Goal: Transaction & Acquisition: Purchase product/service

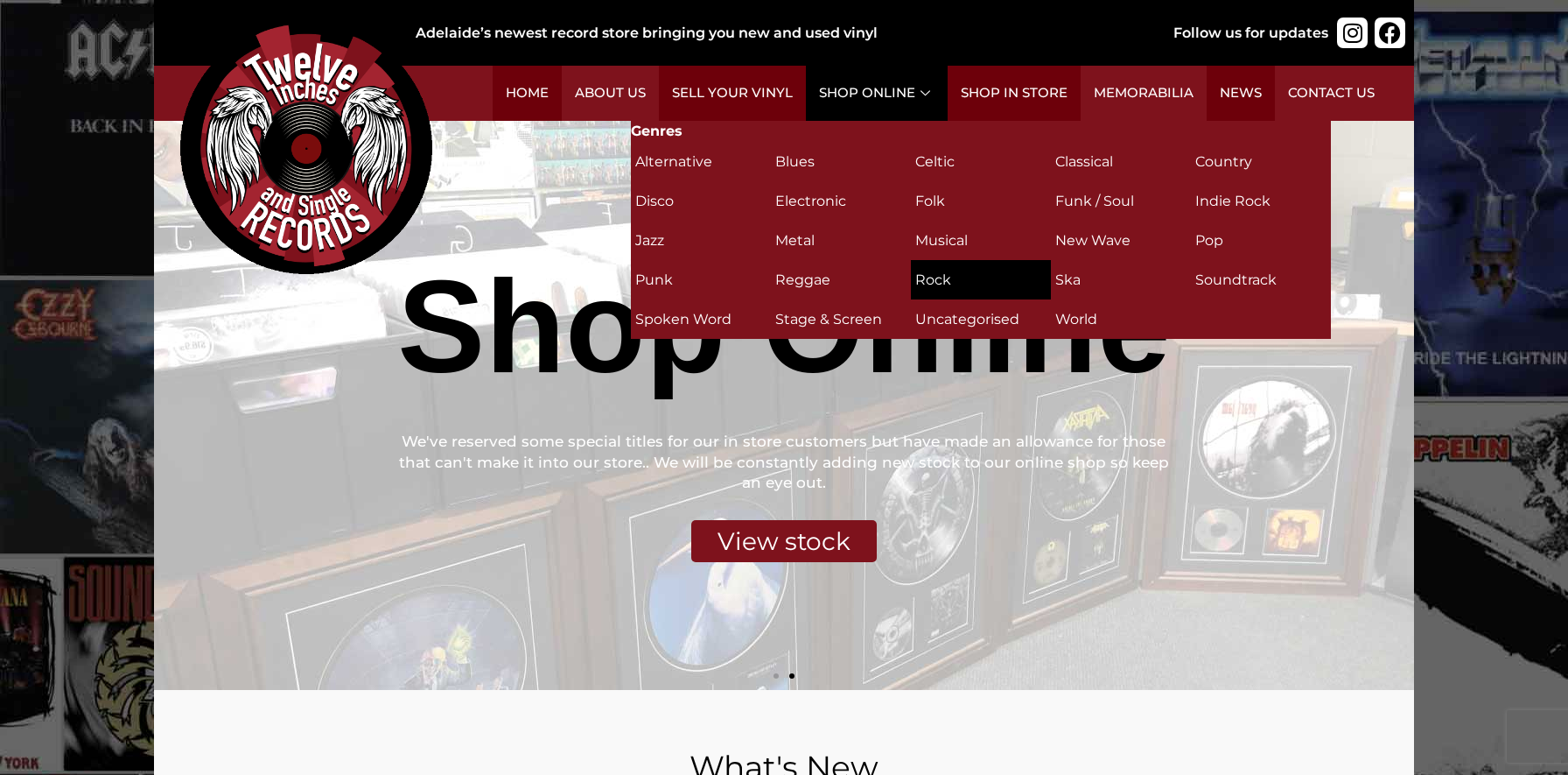
click at [948, 275] on h2 "Rock (311)" at bounding box center [981, 279] width 132 height 31
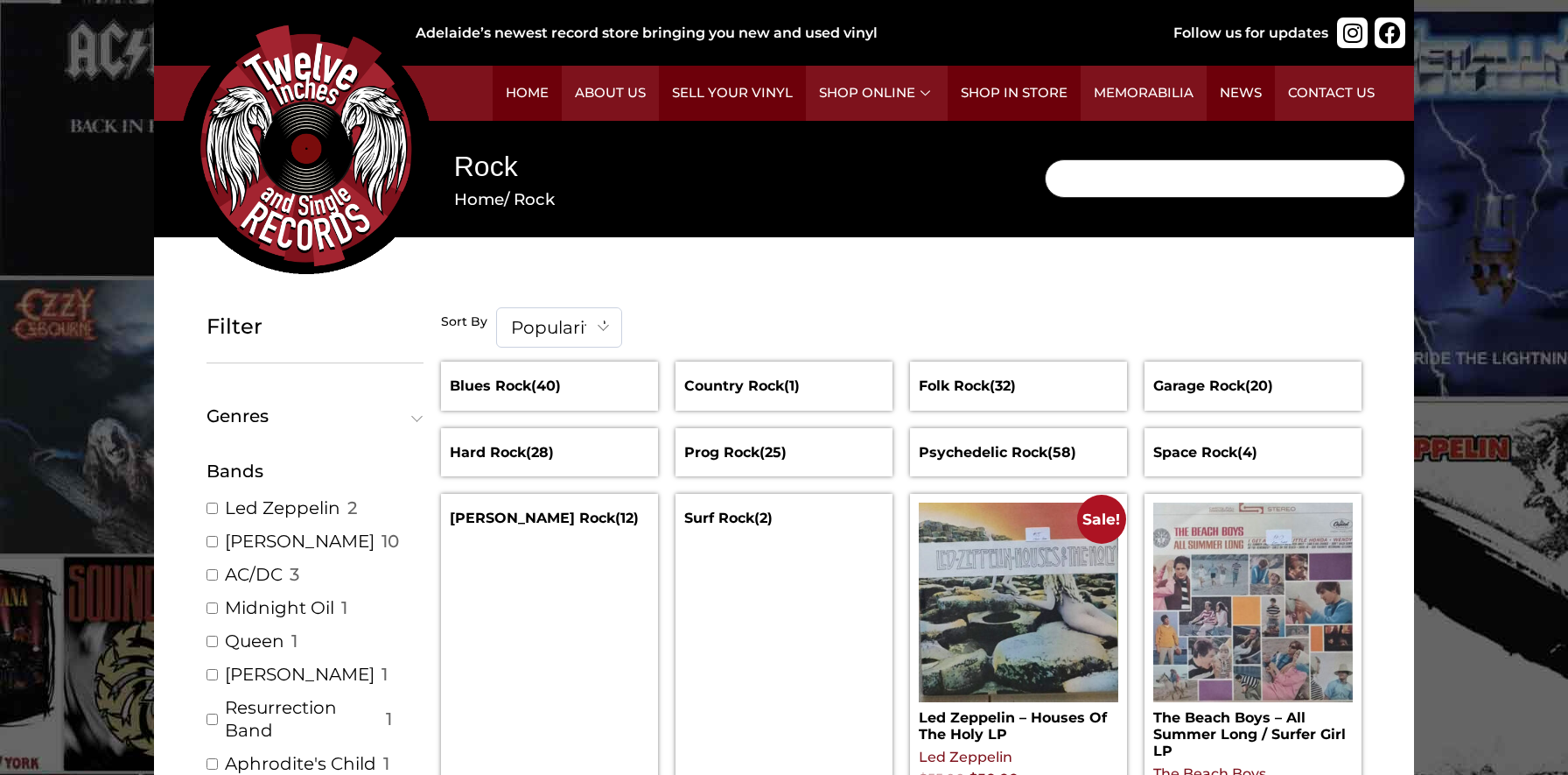
click at [1115, 176] on input "Search" at bounding box center [1225, 178] width 360 height 38
type input "toto"
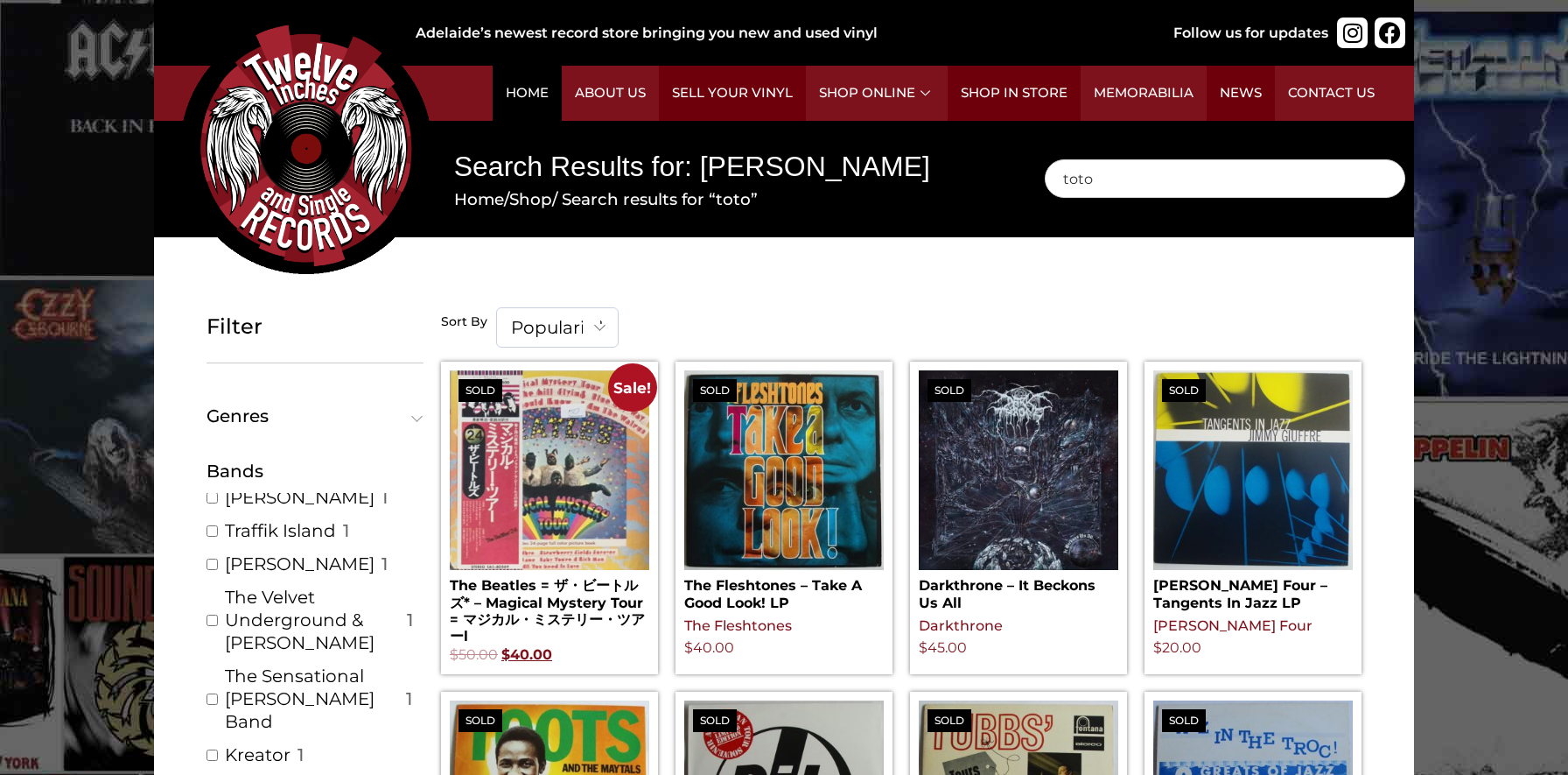
click at [542, 101] on link "Home" at bounding box center [527, 92] width 69 height 55
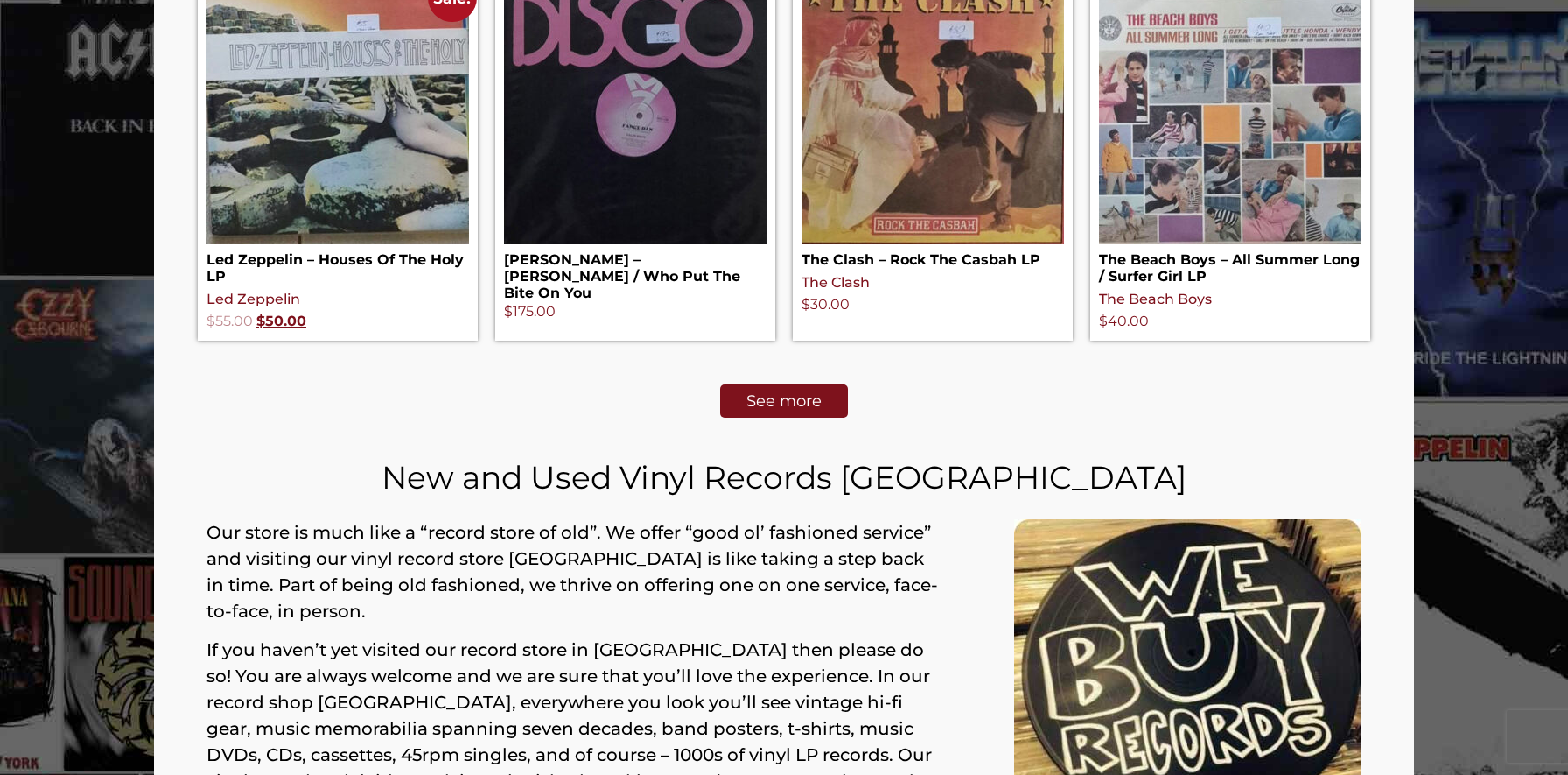
scroll to position [848, 0]
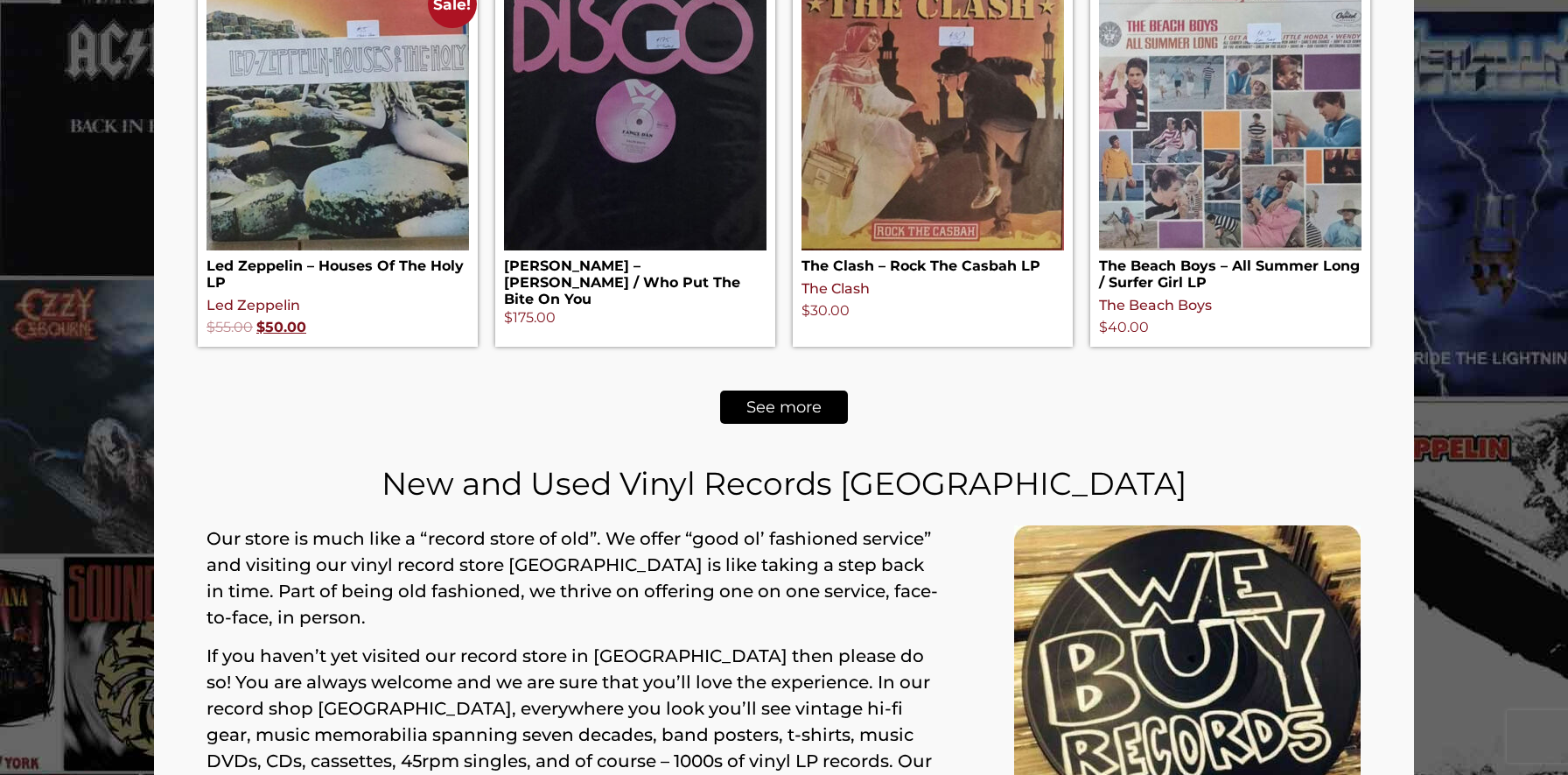
click at [792, 415] on span "See more" at bounding box center [784, 407] width 76 height 16
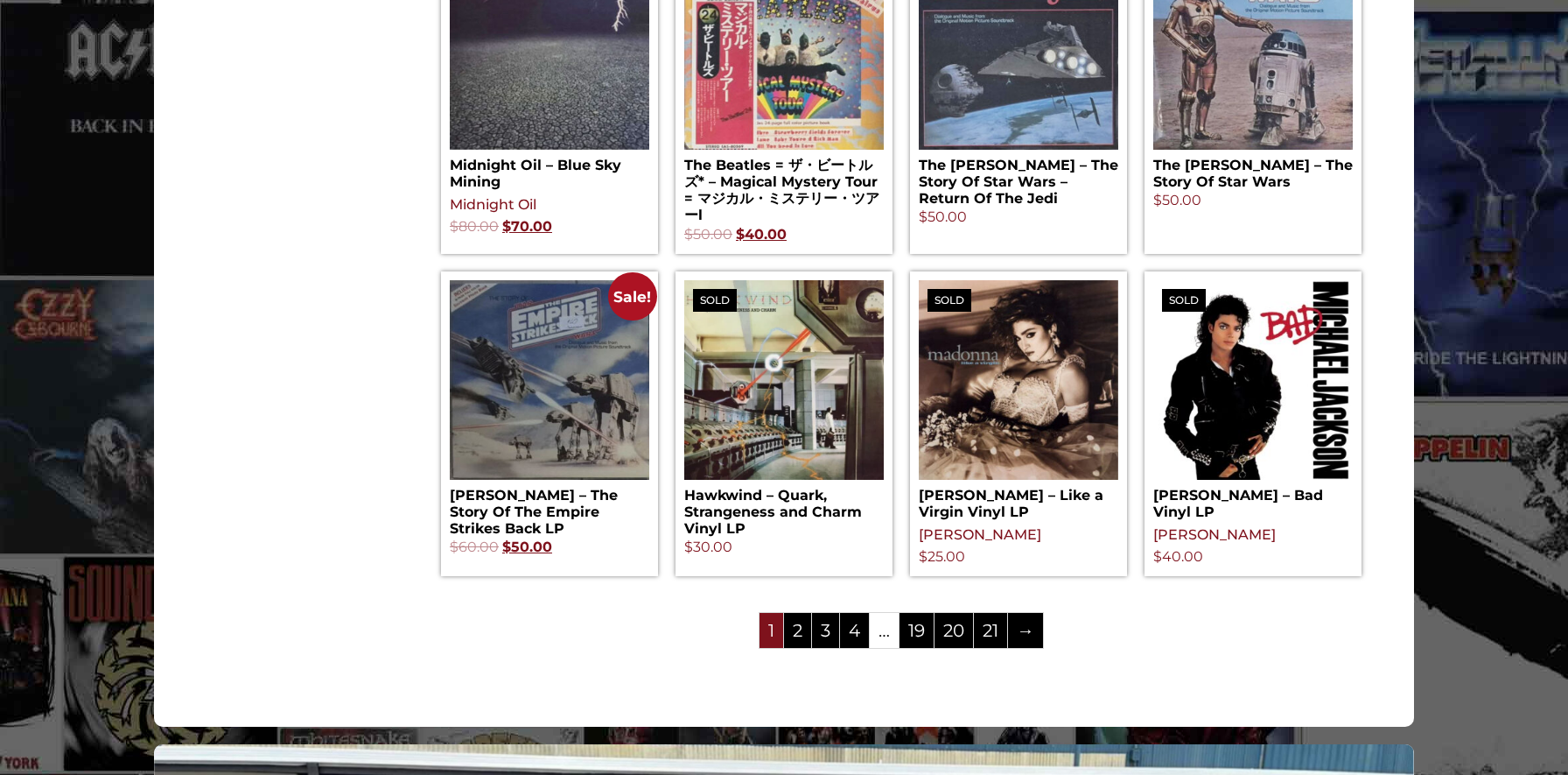
scroll to position [1801, 0]
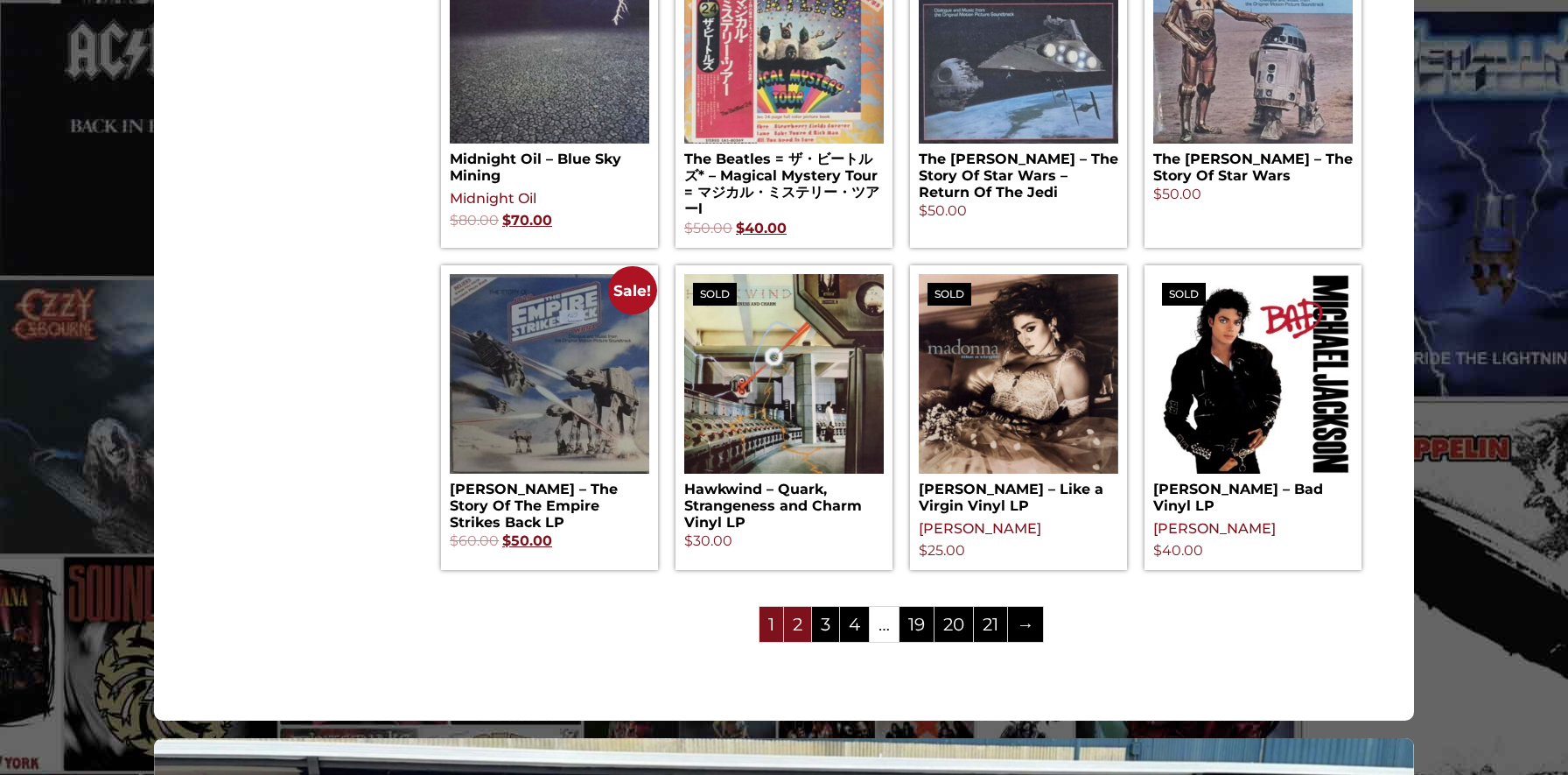
click at [798, 631] on link "2" at bounding box center [797, 625] width 27 height 35
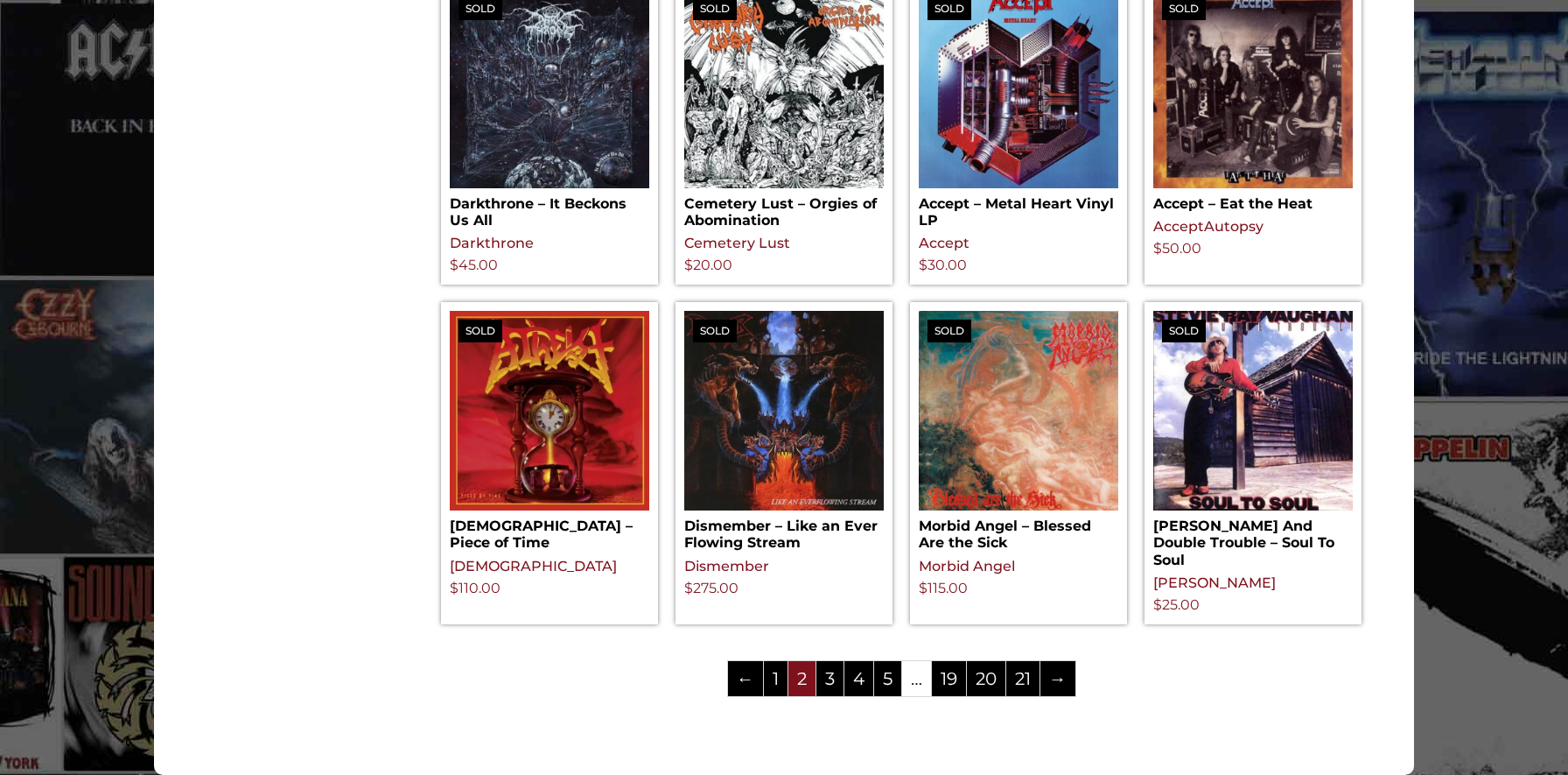
scroll to position [1686, 0]
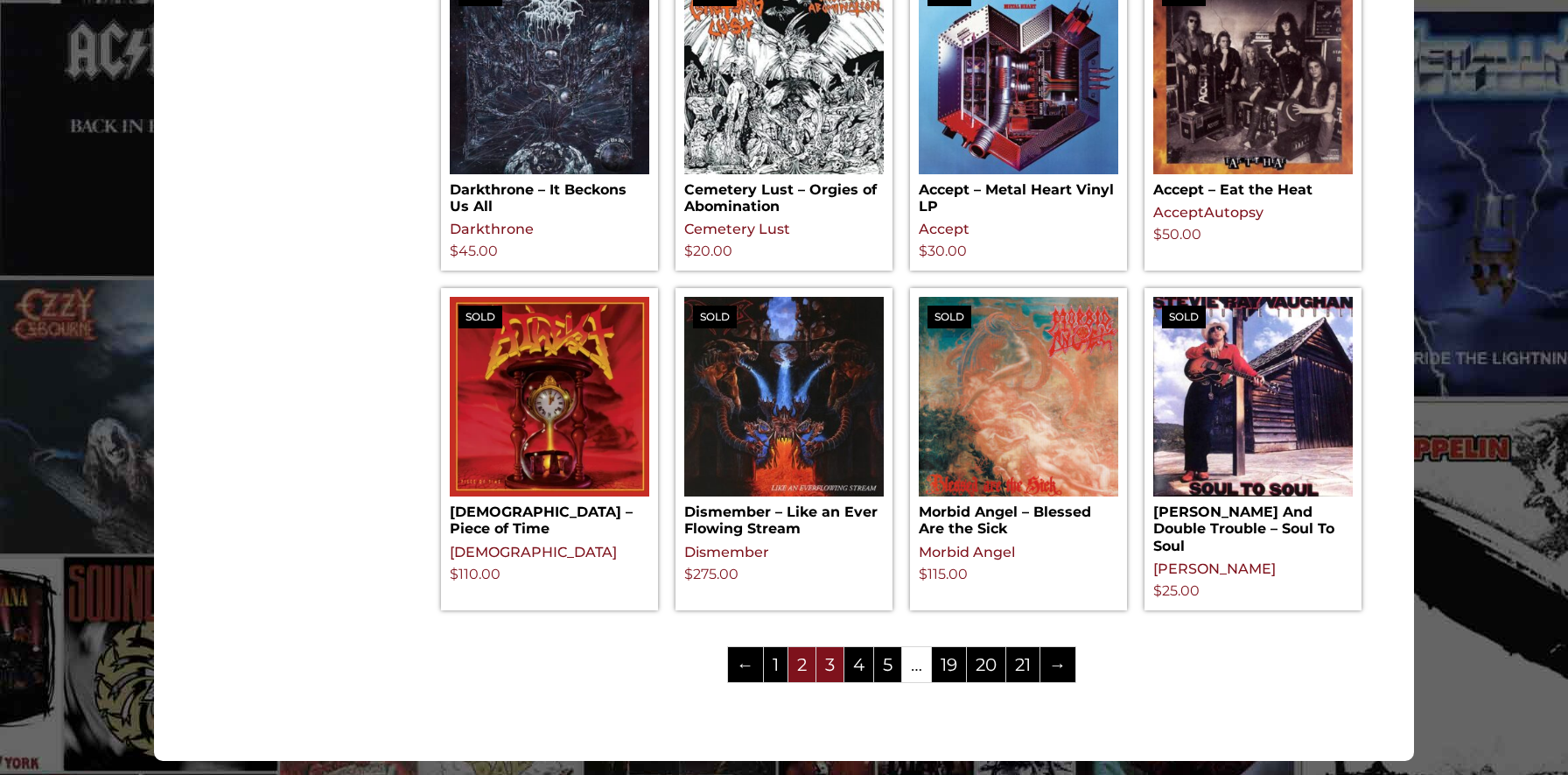
click at [832, 682] on link "3" at bounding box center [830, 665] width 27 height 35
